Goal: Use online tool/utility: Utilize a website feature to perform a specific function

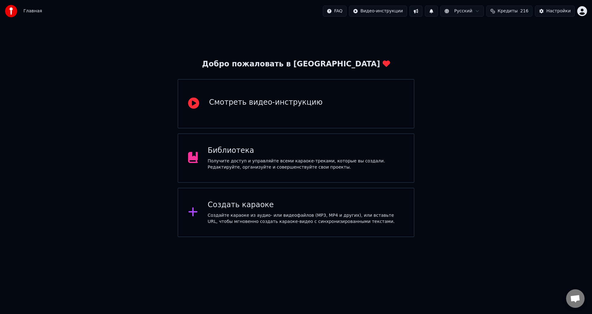
click at [303, 158] on div "Получите доступ и управляйте всеми караоке-треками, которые вы создали. Редакти…" at bounding box center [306, 164] width 196 height 12
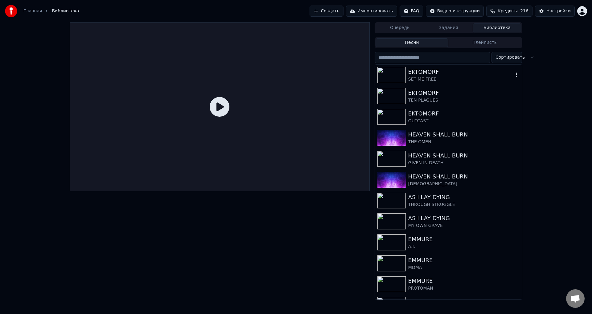
click at [449, 75] on div "EKTOMORF" at bounding box center [460, 72] width 105 height 9
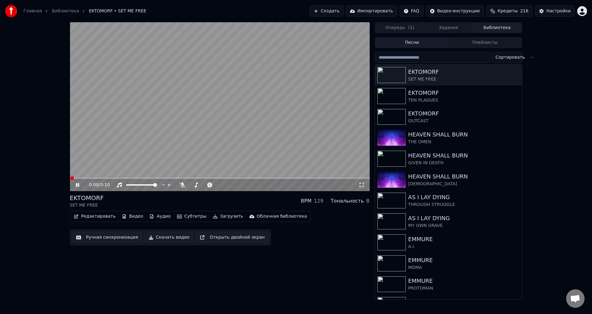
click at [78, 185] on icon at bounding box center [77, 185] width 3 height 4
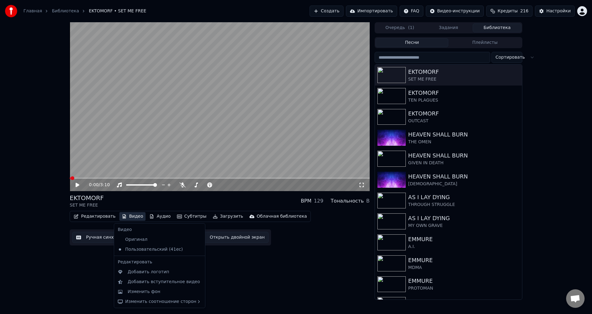
click at [130, 219] on button "Видео" at bounding box center [132, 216] width 27 height 9
click at [155, 293] on div "Изменить фон" at bounding box center [144, 291] width 33 height 6
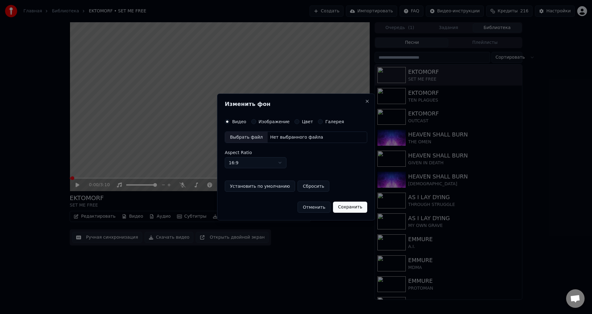
click at [253, 119] on button "Изображение" at bounding box center [253, 121] width 5 height 5
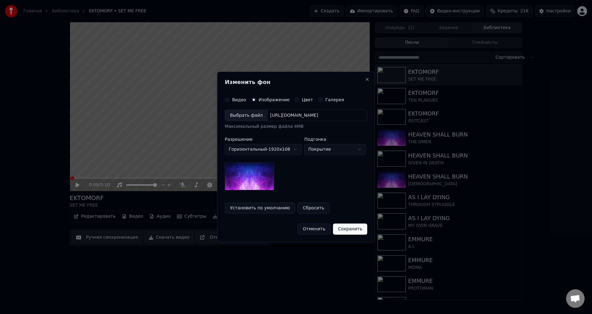
click at [248, 115] on div "Выбрать файл" at bounding box center [246, 115] width 43 height 11
click at [346, 228] on button "Сохранить" at bounding box center [350, 228] width 34 height 11
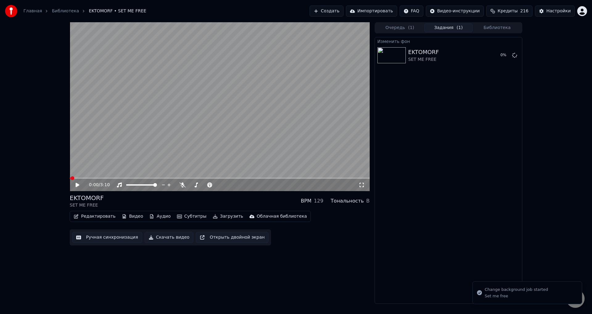
click at [486, 29] on button "Библиотека" at bounding box center [497, 27] width 49 height 9
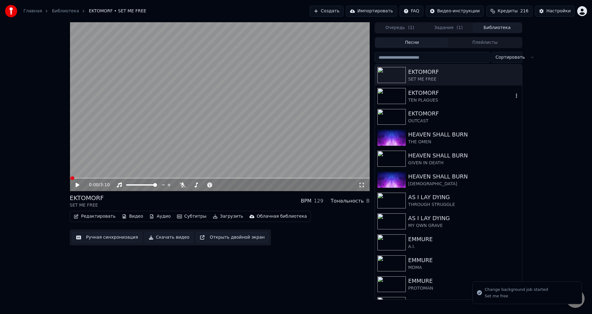
click at [437, 97] on div "TEN PLAGUES" at bounding box center [460, 100] width 105 height 6
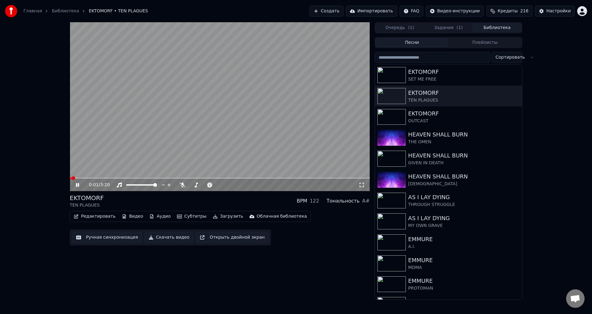
click at [78, 185] on icon at bounding box center [82, 184] width 14 height 5
click at [124, 215] on button "Видео" at bounding box center [132, 216] width 27 height 9
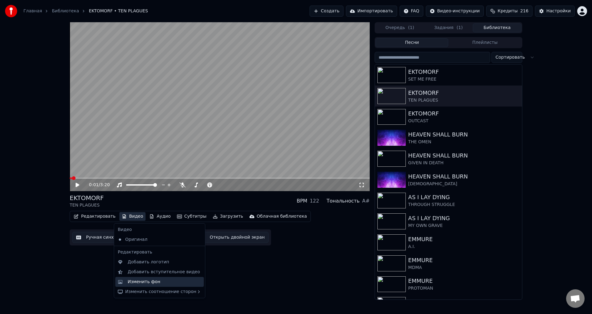
click at [145, 279] on div "Изменить фон" at bounding box center [144, 282] width 33 height 6
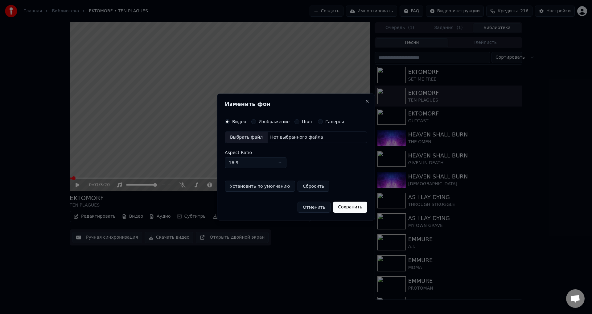
click at [251, 121] on button "Изображение" at bounding box center [253, 121] width 5 height 5
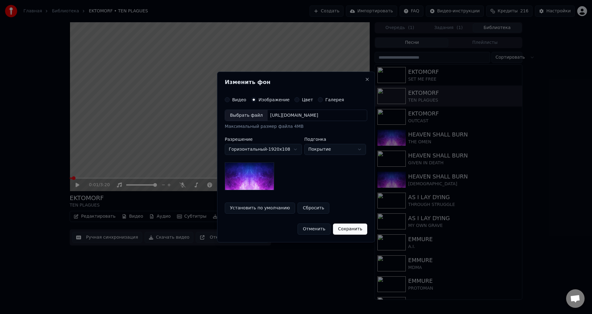
click at [247, 116] on div "Выбрать файл" at bounding box center [246, 115] width 43 height 11
click at [352, 233] on button "Сохранить" at bounding box center [350, 228] width 34 height 11
